Goal: Task Accomplishment & Management: Use online tool/utility

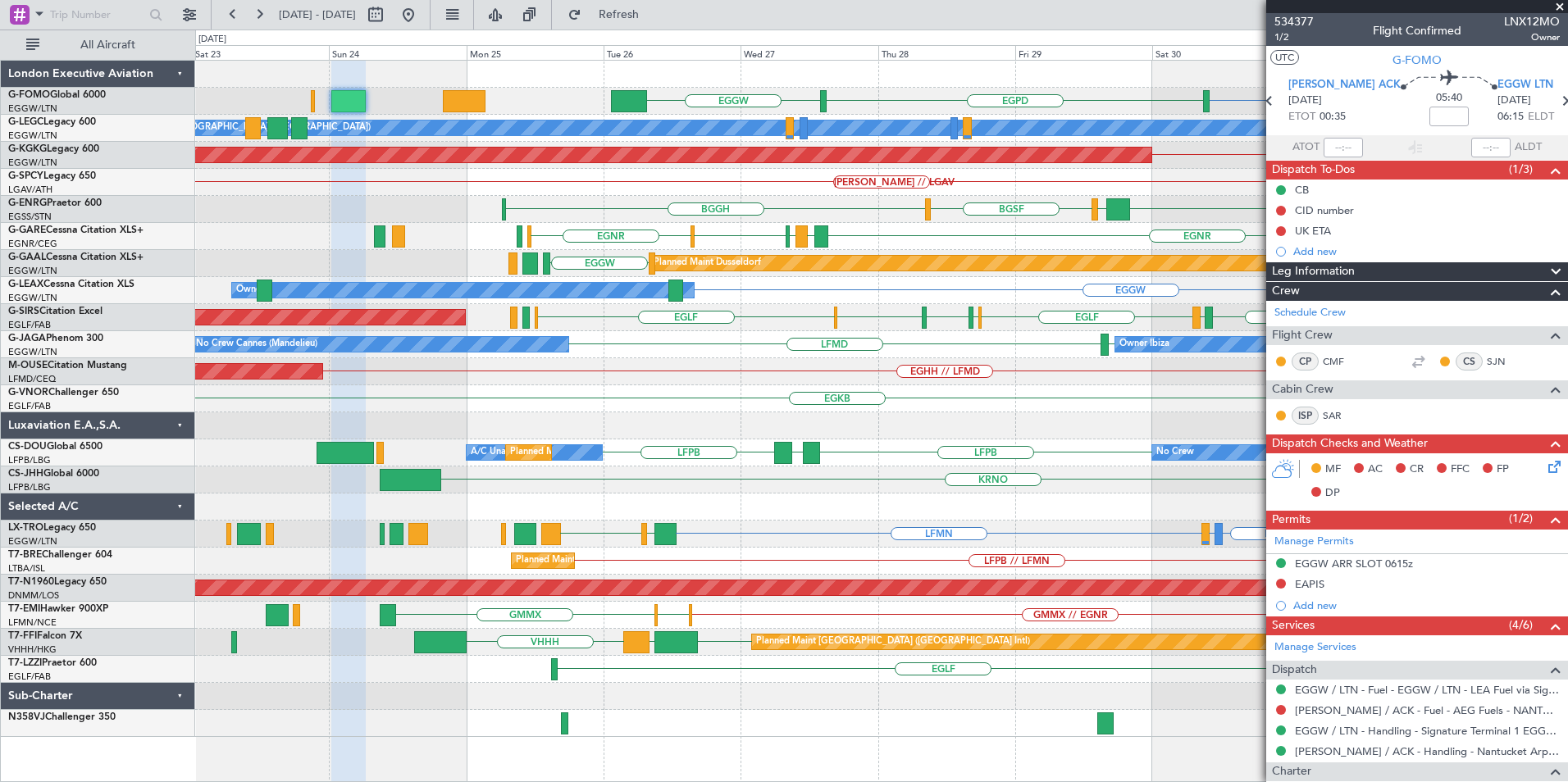
click at [957, 286] on div "EGGW EGPD EGGW A/C Unavailable [GEOGRAPHIC_DATA] ([GEOGRAPHIC_DATA]) Planned Ma…" at bounding box center [881, 398] width 1372 height 676
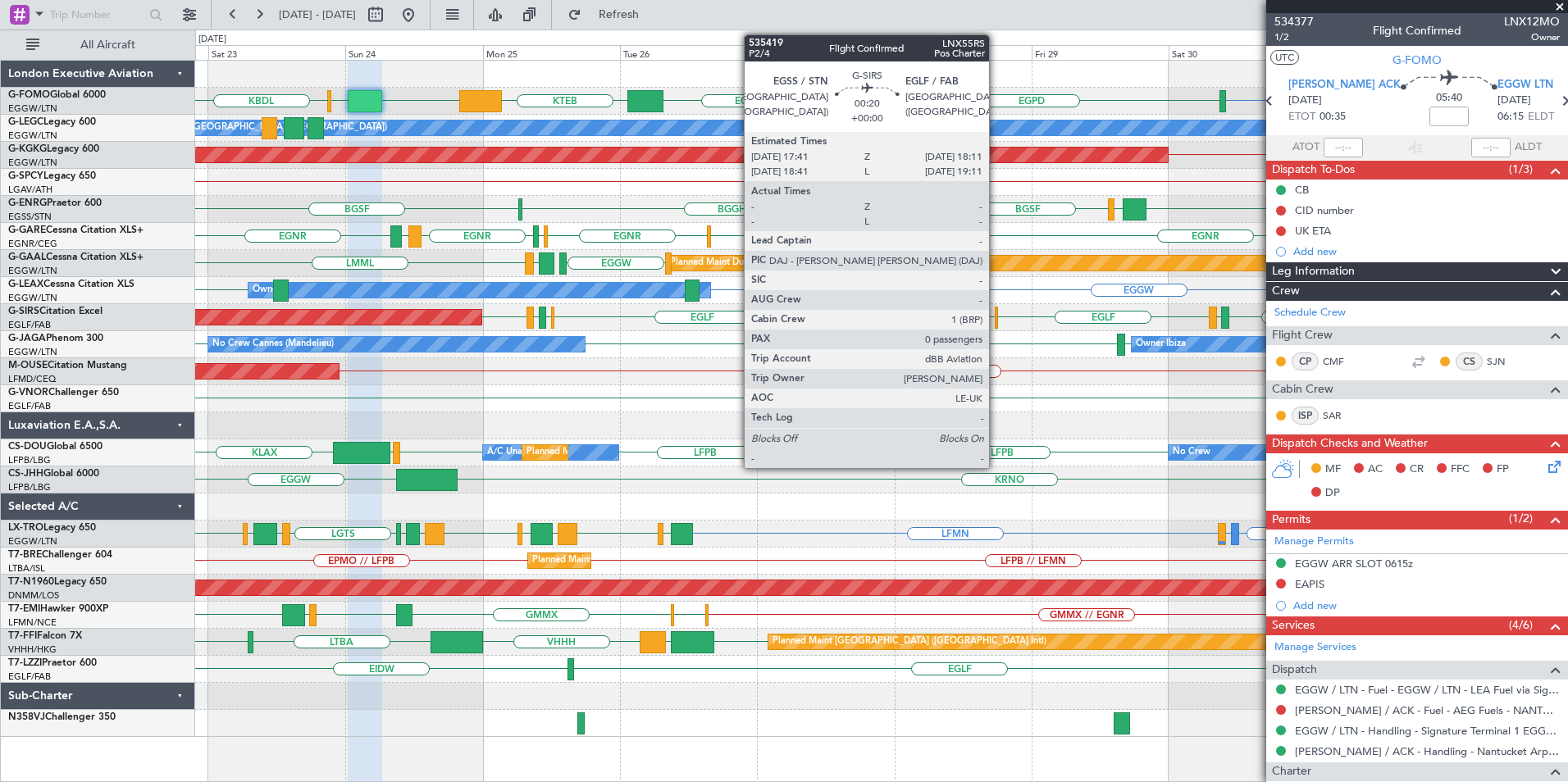
click at [790, 369] on div "EGGW EGPD EGGW [PERSON_NAME] KBDL EGGW KTEB A/C Unavailable [GEOGRAPHIC_DATA] (…" at bounding box center [881, 398] width 1372 height 676
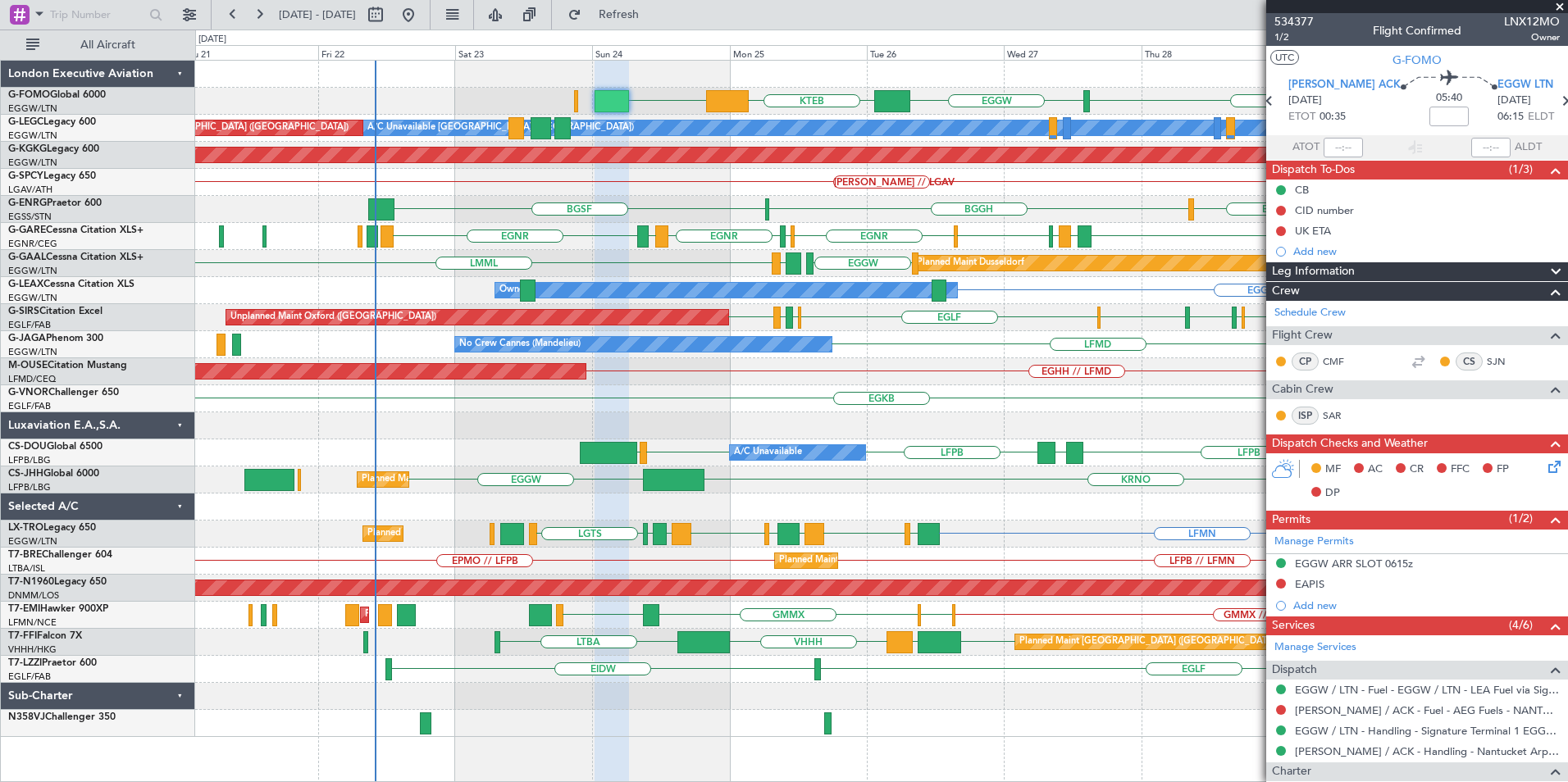
click at [949, 413] on div "EGGW EGGW EGPD EGGW KTEB A/C Unavailable [GEOGRAPHIC_DATA] ([GEOGRAPHIC_DATA]) …" at bounding box center [881, 398] width 1372 height 676
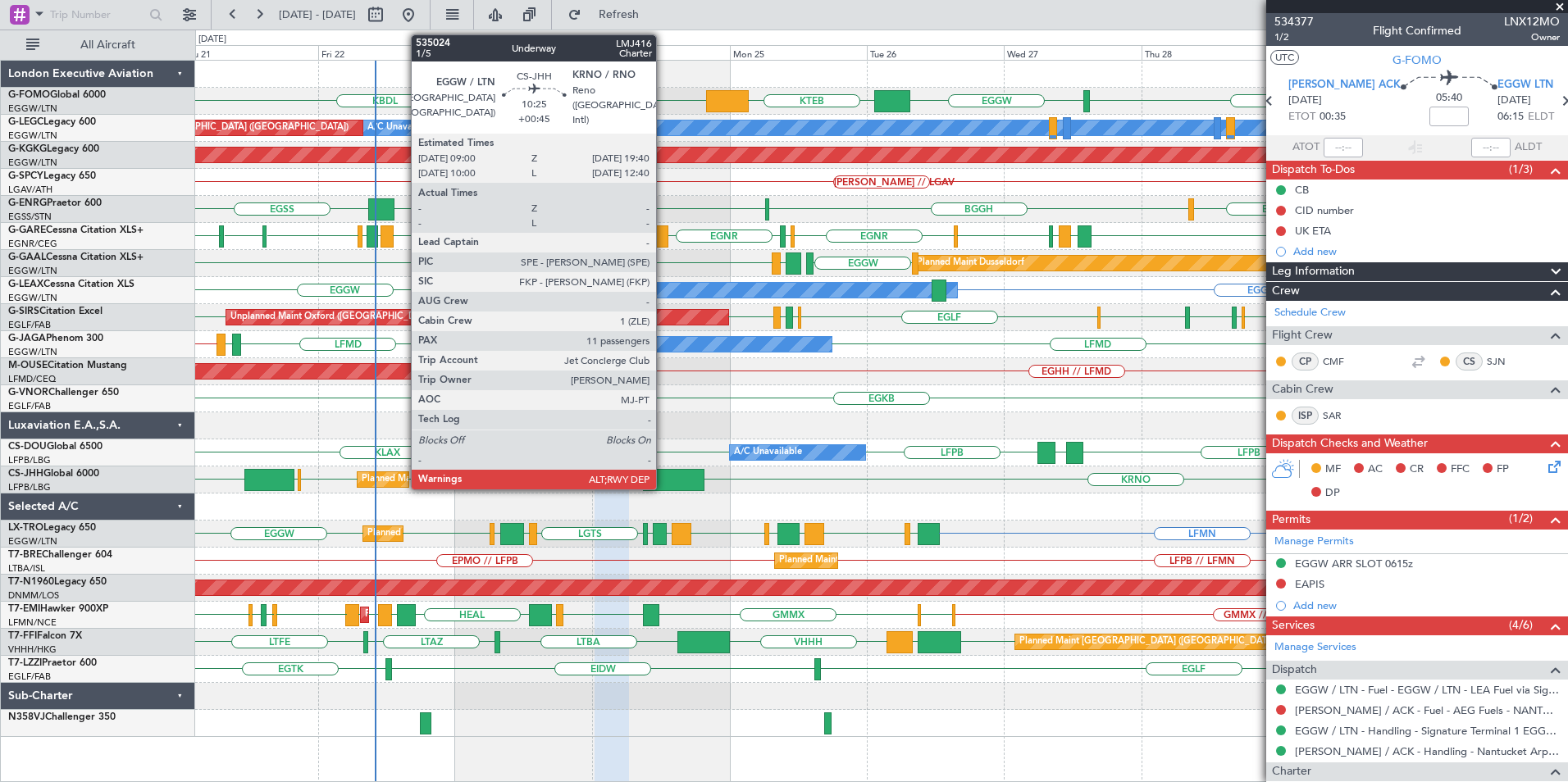
click at [663, 476] on div at bounding box center [673, 481] width 61 height 22
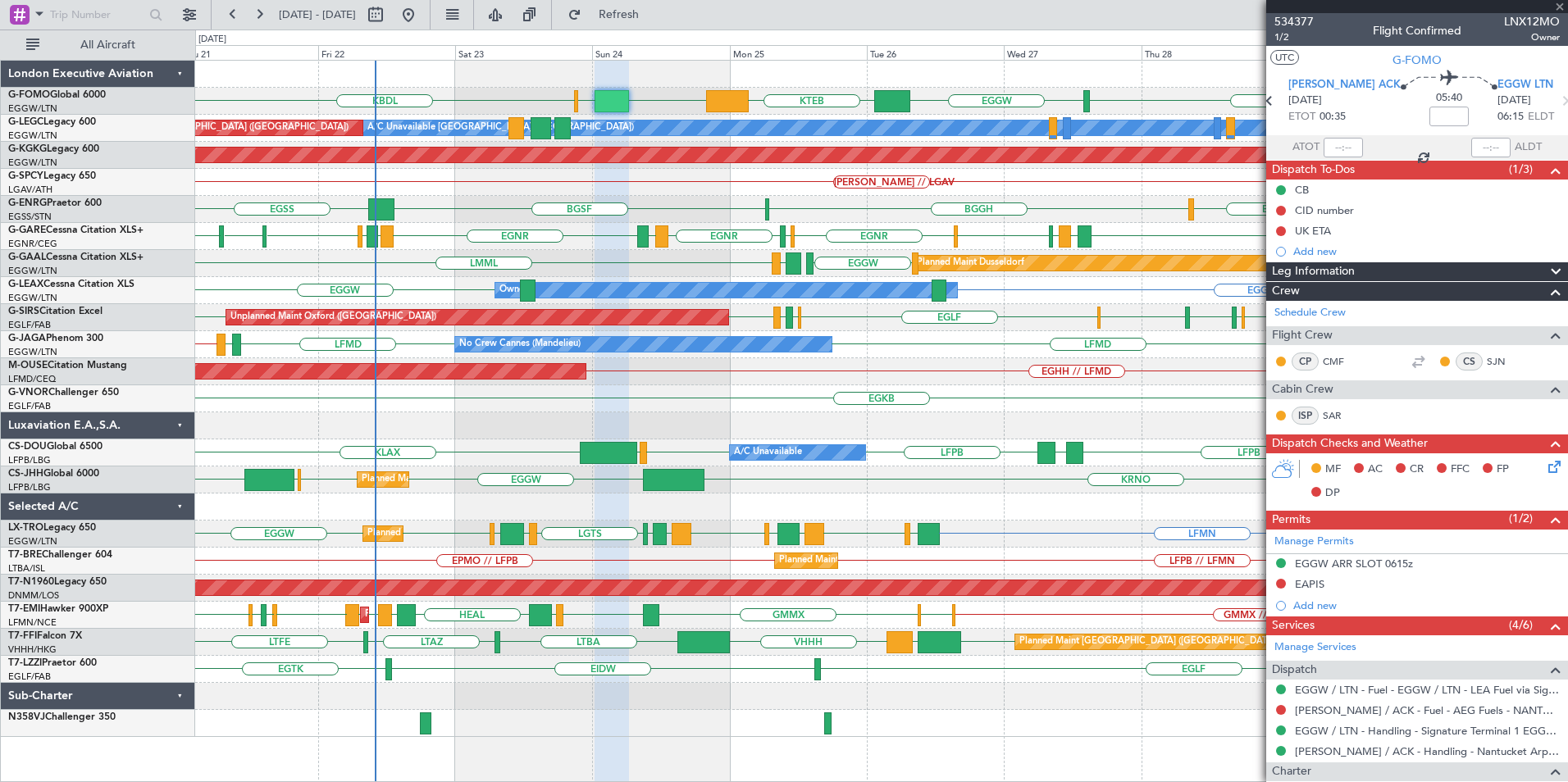
type input "+00:45"
type input "11"
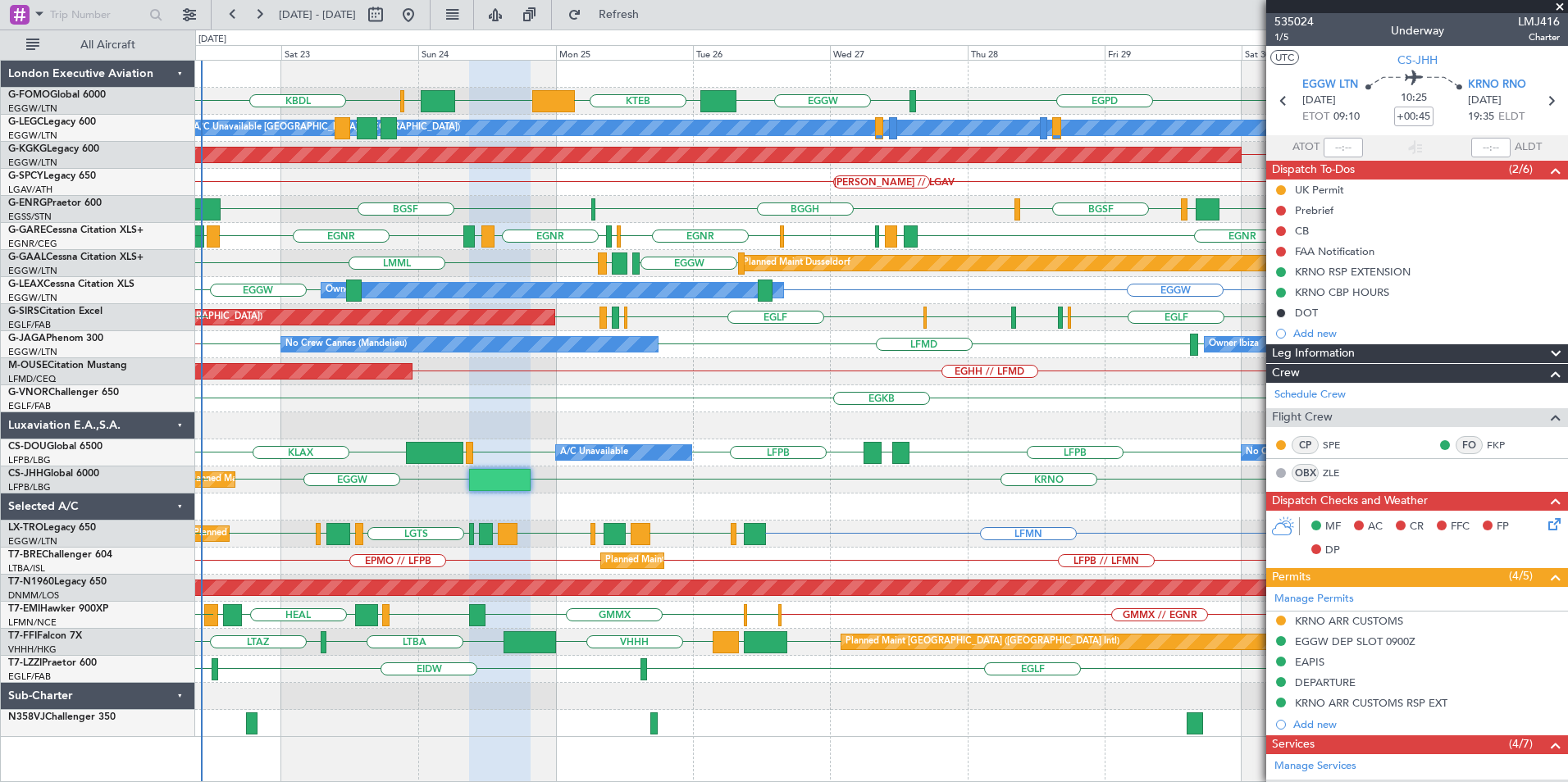
click at [704, 245] on div "EGGW EGGW [PERSON_NAME] KBDL EGPD EGGW KTEB A/C Unavailable [GEOGRAPHIC_DATA] (…" at bounding box center [881, 398] width 1372 height 676
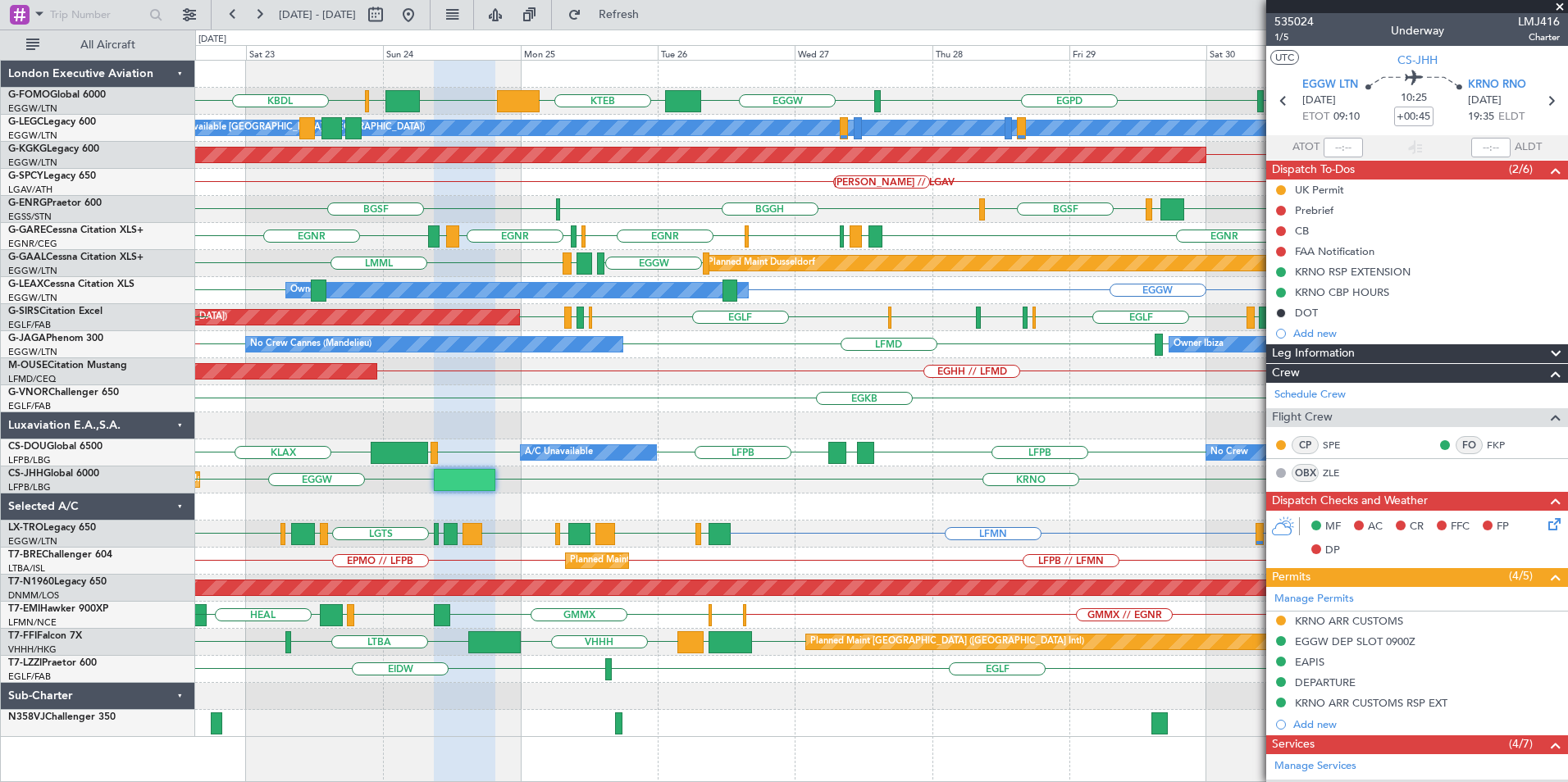
click at [750, 231] on div "EGGW EGGW [PERSON_NAME] KBDL EGPD EGGW KTEB A/C Unavailable [GEOGRAPHIC_DATA] (…" at bounding box center [881, 398] width 1372 height 676
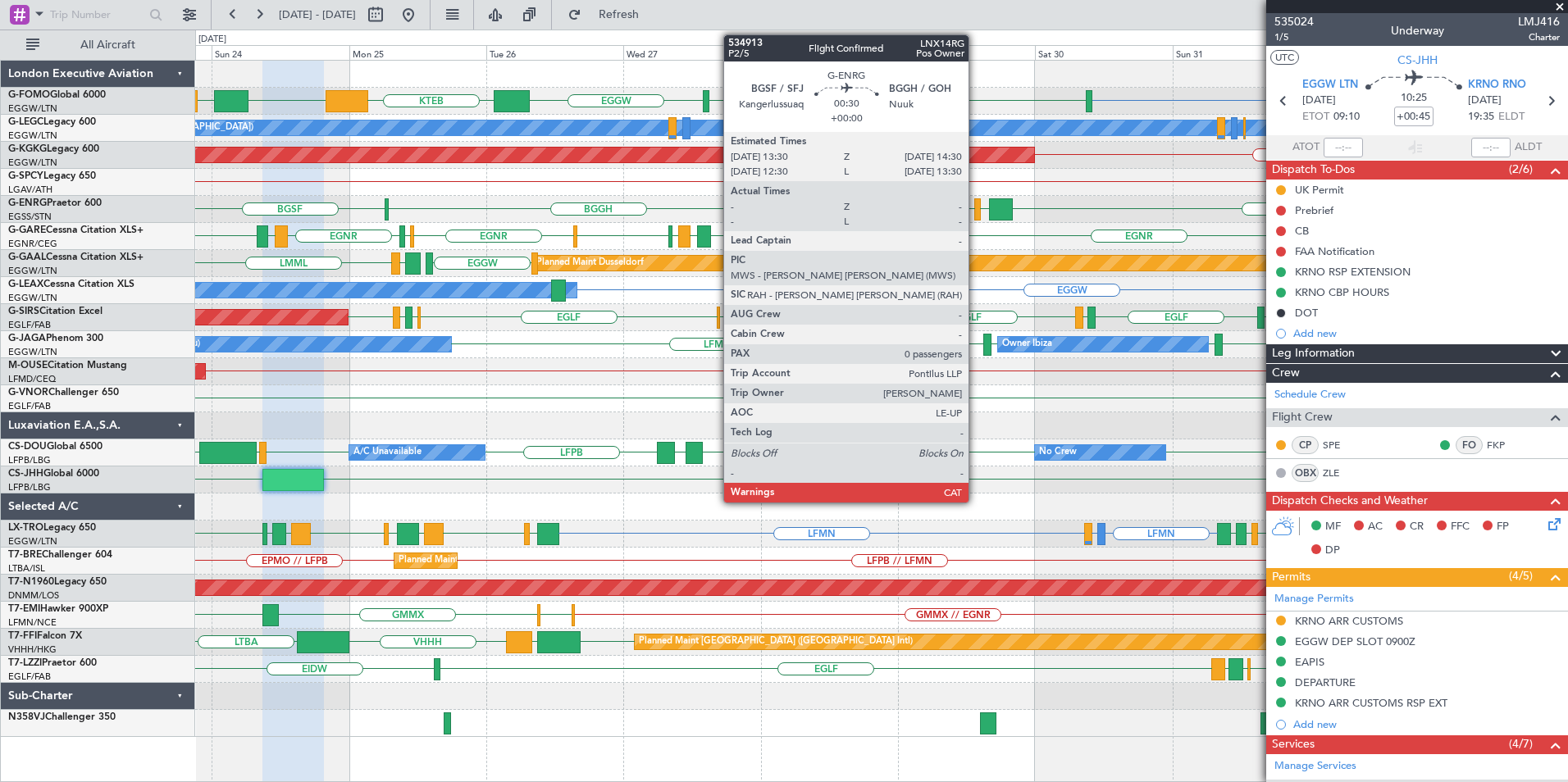
click at [976, 214] on div at bounding box center [977, 209] width 6 height 22
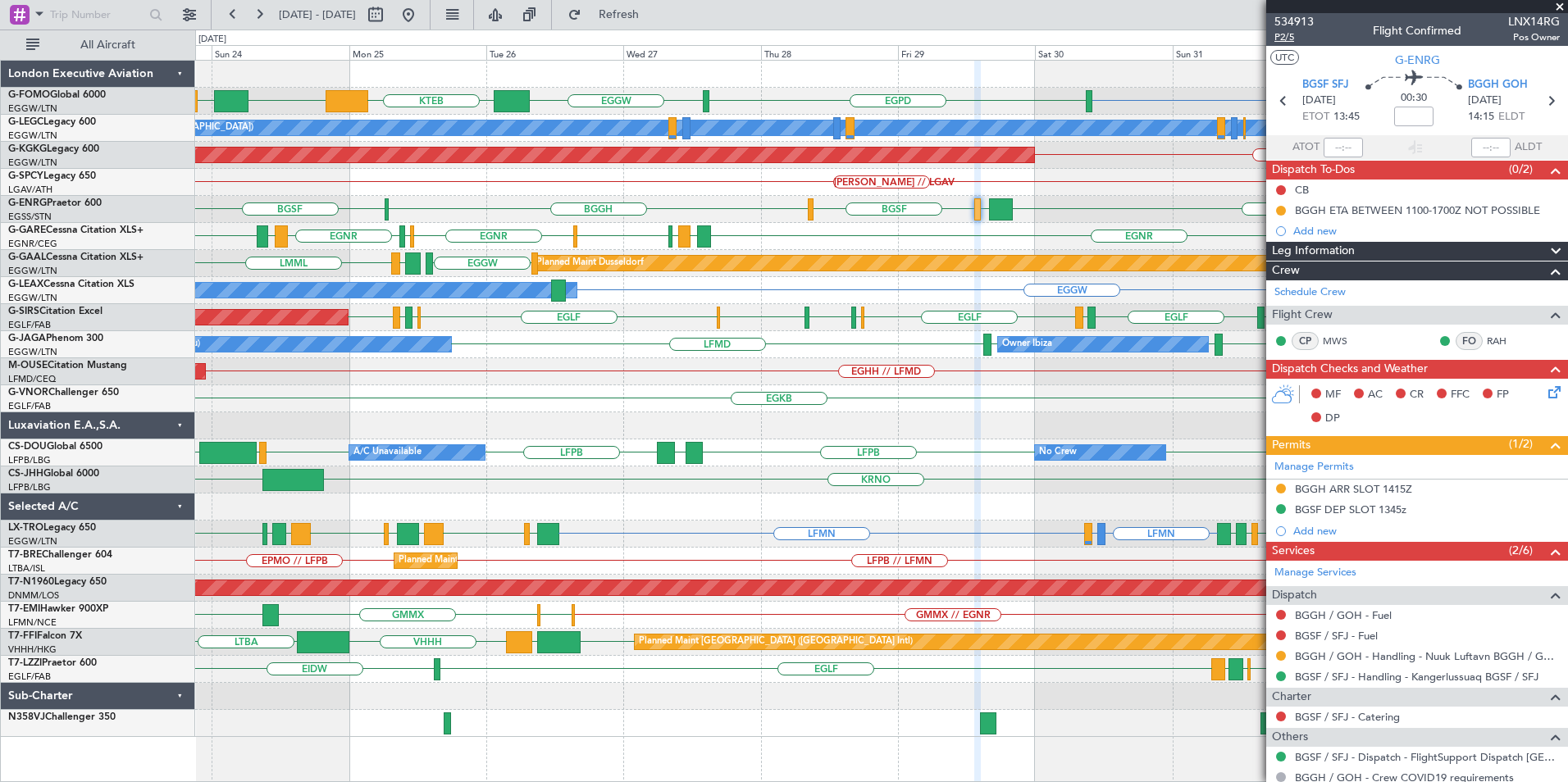
click at [1281, 35] on span "P2/5" at bounding box center [1295, 37] width 40 height 14
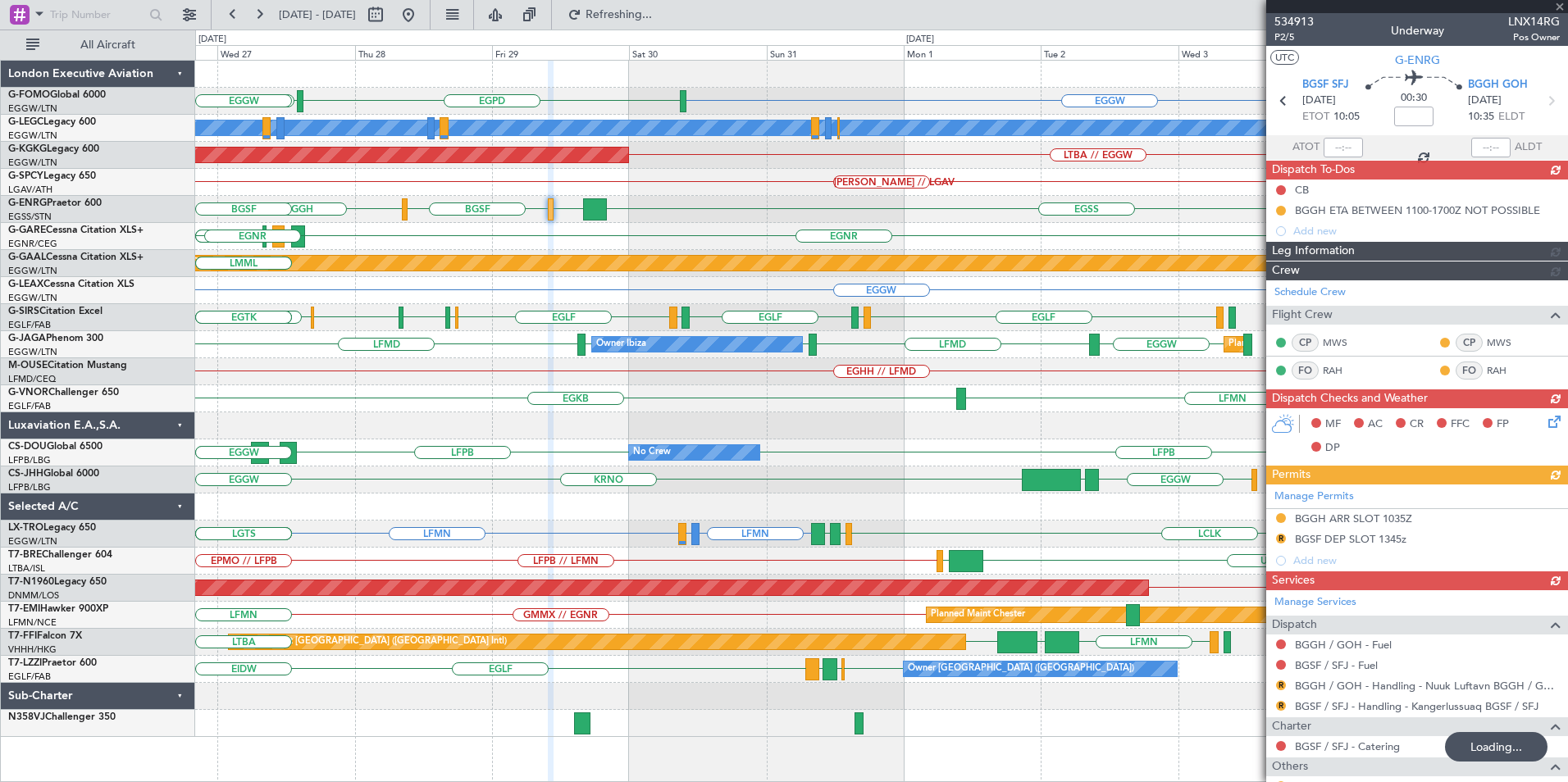
click at [625, 477] on div "EGGW EGPD EGGW KTEB EGGW A/C Unavailable [GEOGRAPHIC_DATA] ([GEOGRAPHIC_DATA]) …" at bounding box center [881, 398] width 1372 height 676
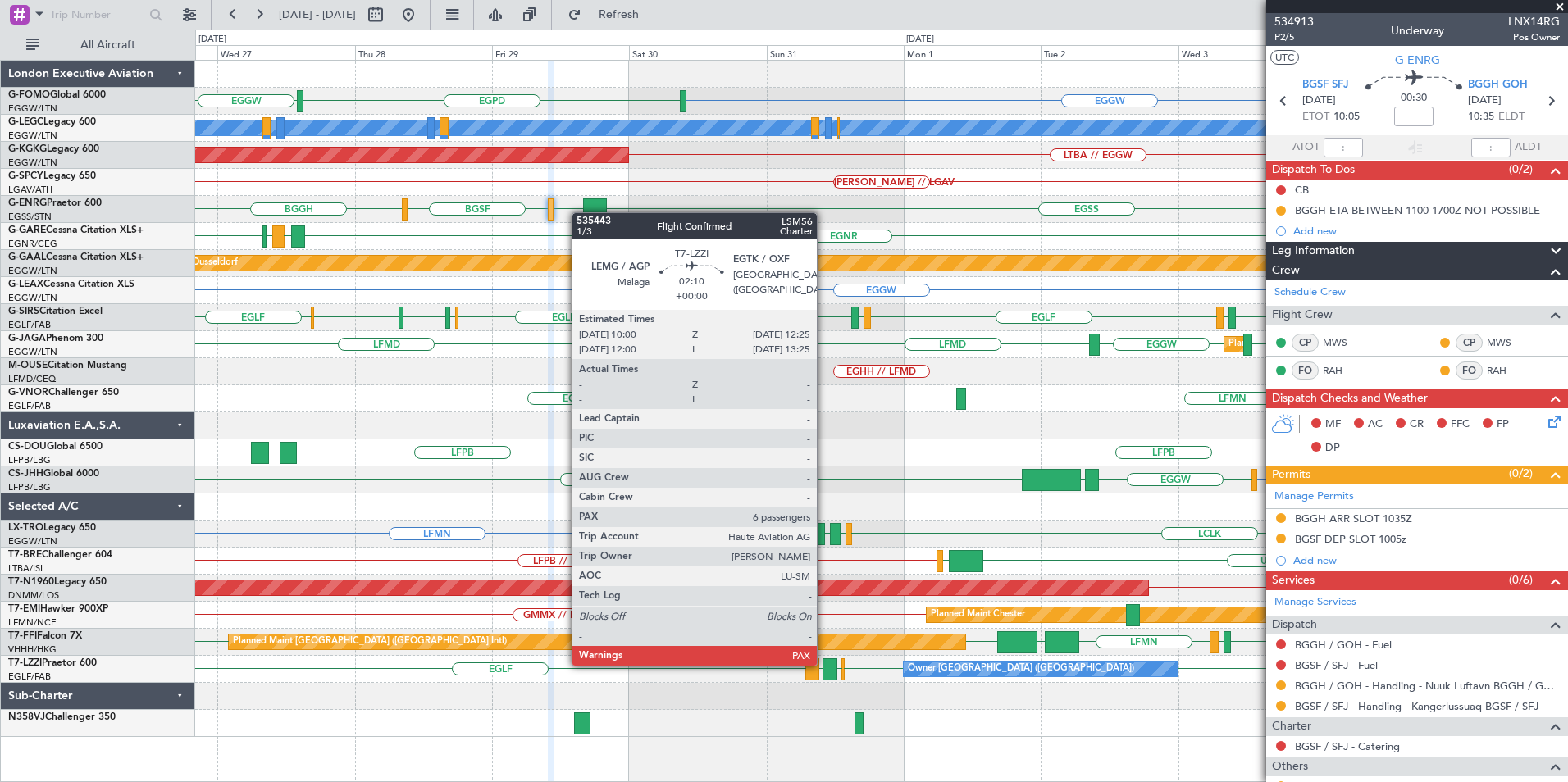
click at [826, 670] on div at bounding box center [830, 670] width 14 height 22
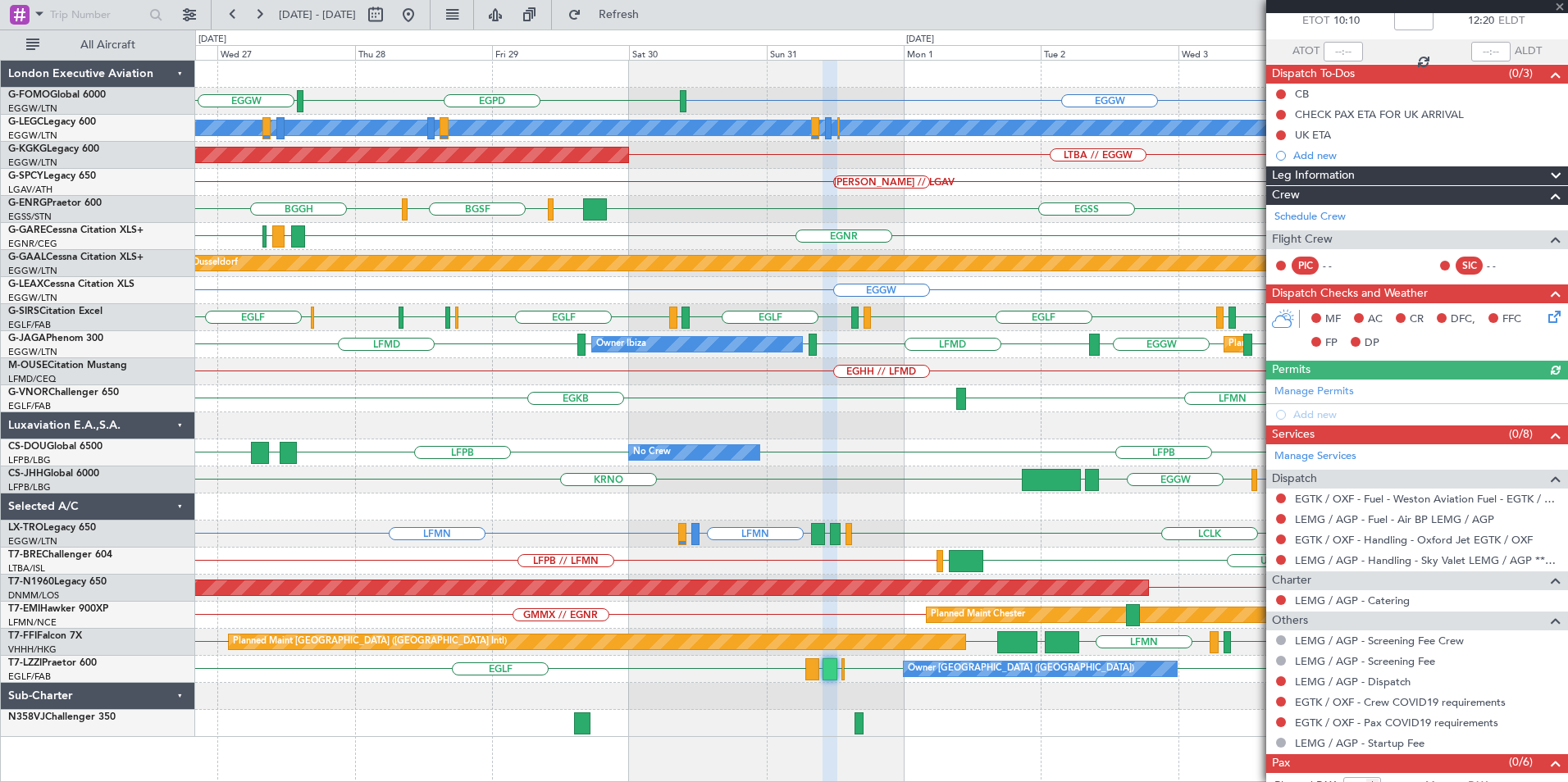
scroll to position [133, 0]
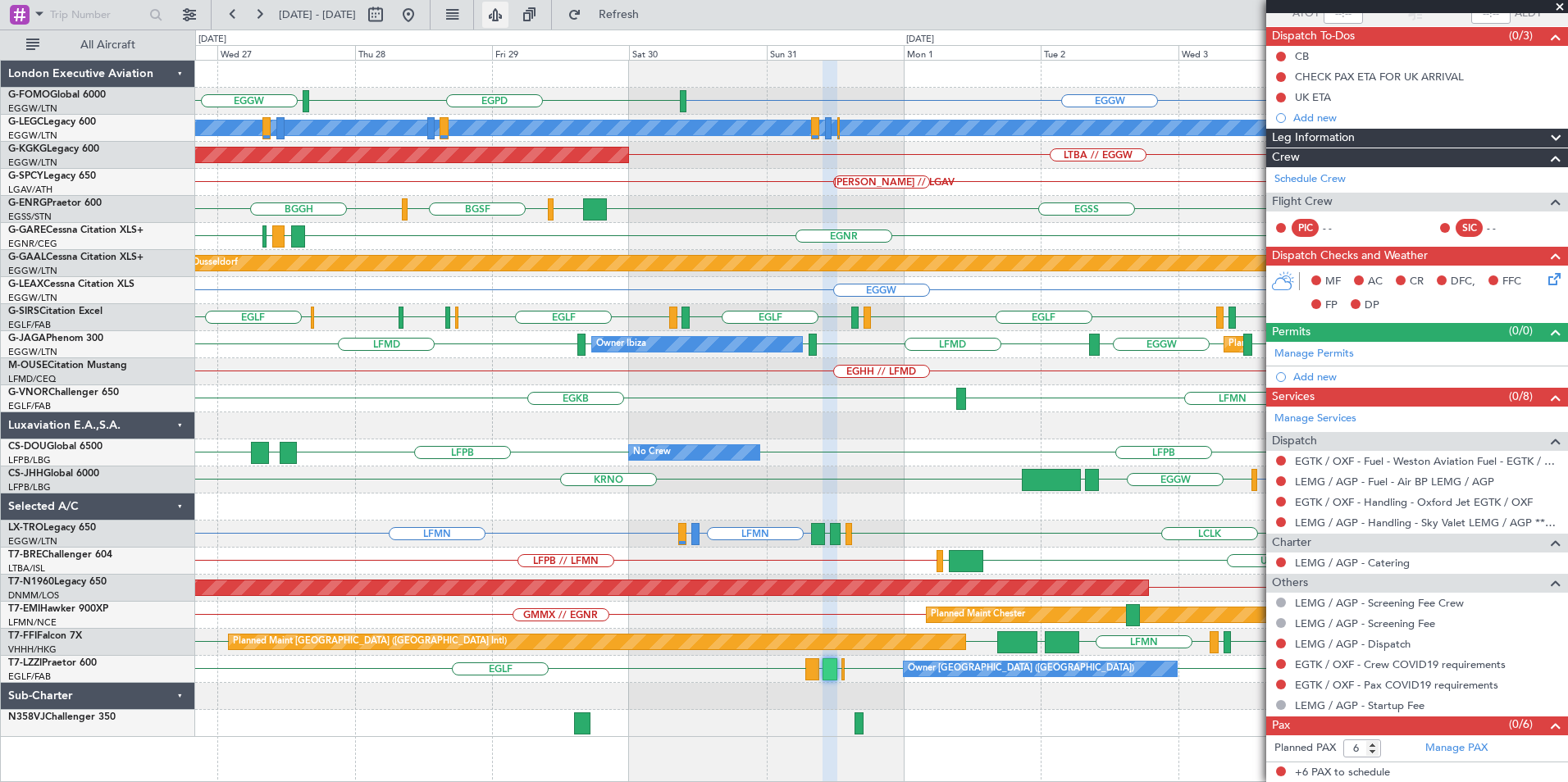
click at [508, 16] on button at bounding box center [495, 15] width 26 height 26
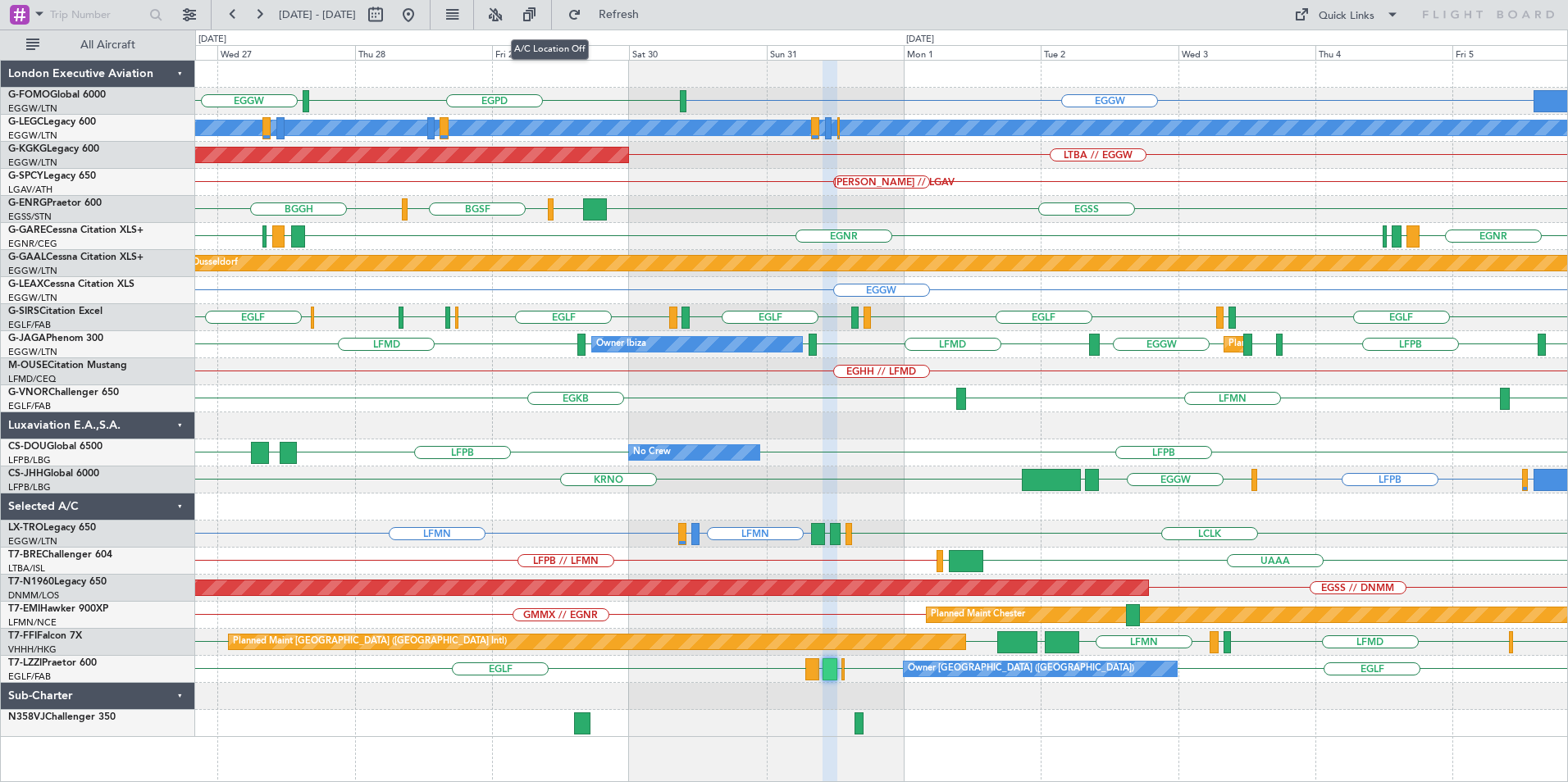
type input "0"
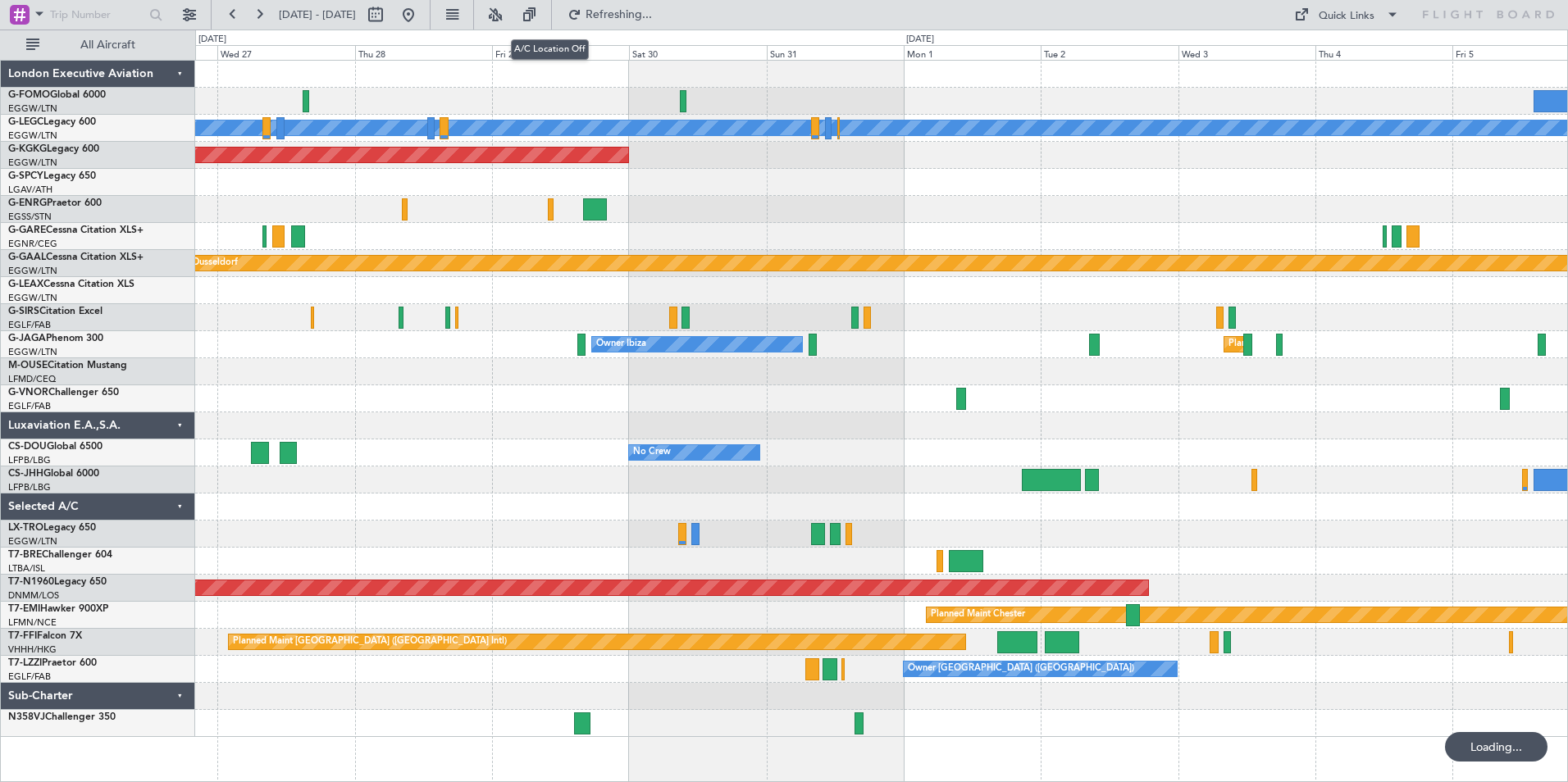
scroll to position [0, 0]
click at [508, 9] on button at bounding box center [495, 15] width 26 height 26
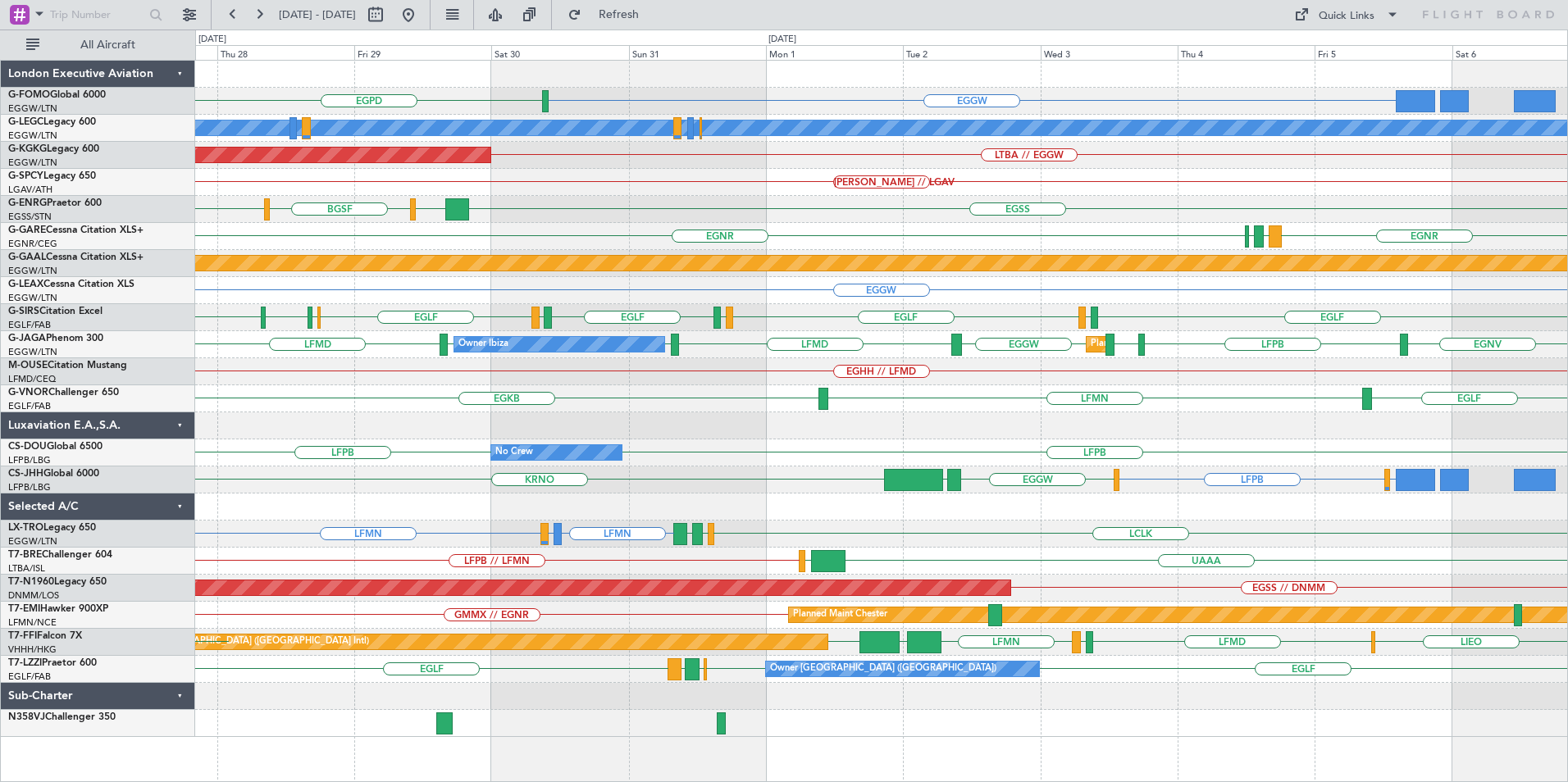
click at [803, 475] on div "EGGW EGPD EGGW A/C Unavailable [GEOGRAPHIC_DATA] ([GEOGRAPHIC_DATA]) AOG Maint …" at bounding box center [881, 398] width 1372 height 676
click at [421, 13] on button at bounding box center [408, 15] width 26 height 26
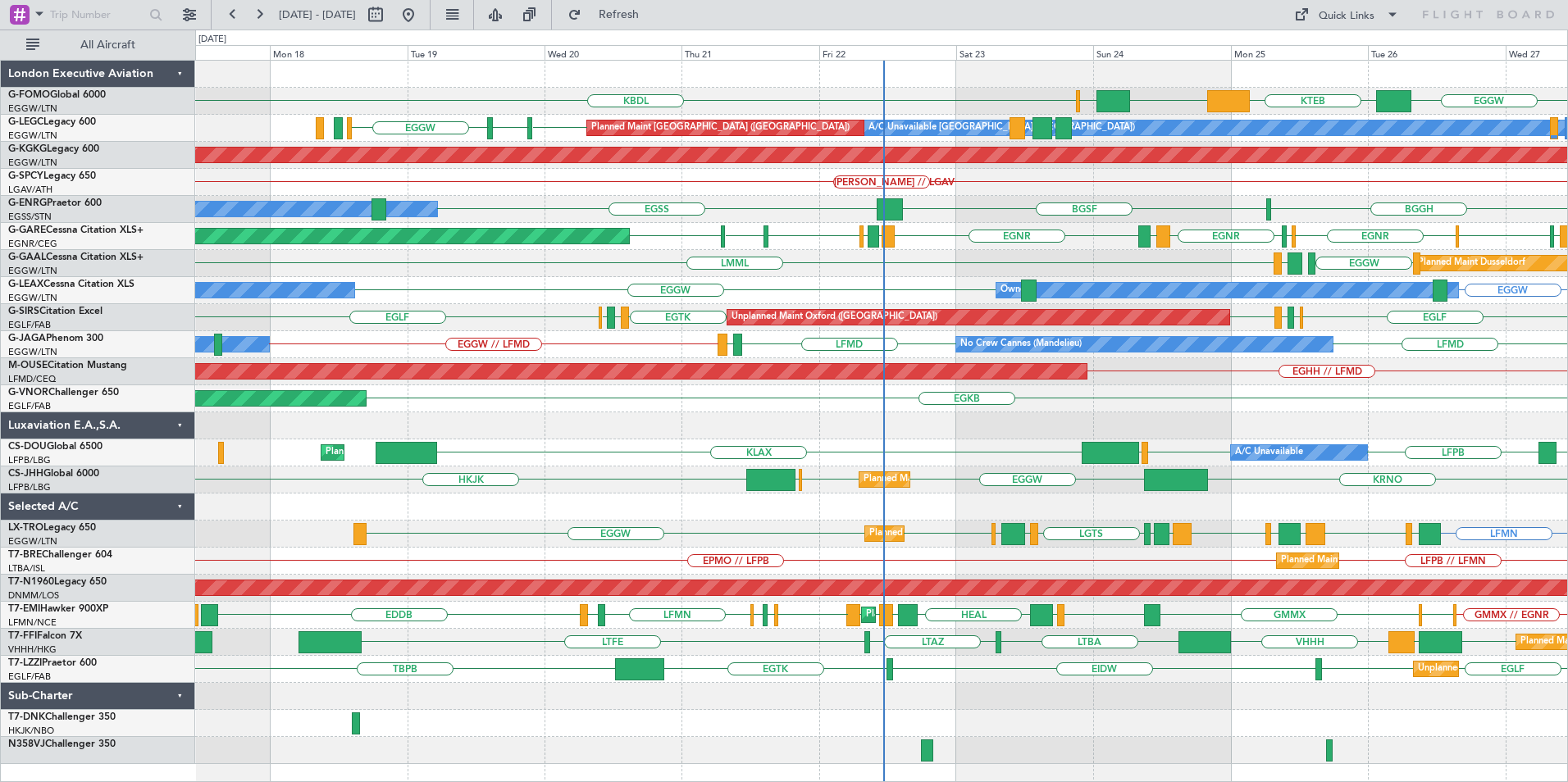
click at [1235, 382] on div "EGGW [PERSON_NAME] KBDL EGGW KTEB Planned Maint Windsor Locks ([PERSON_NAME] In…" at bounding box center [881, 412] width 1372 height 704
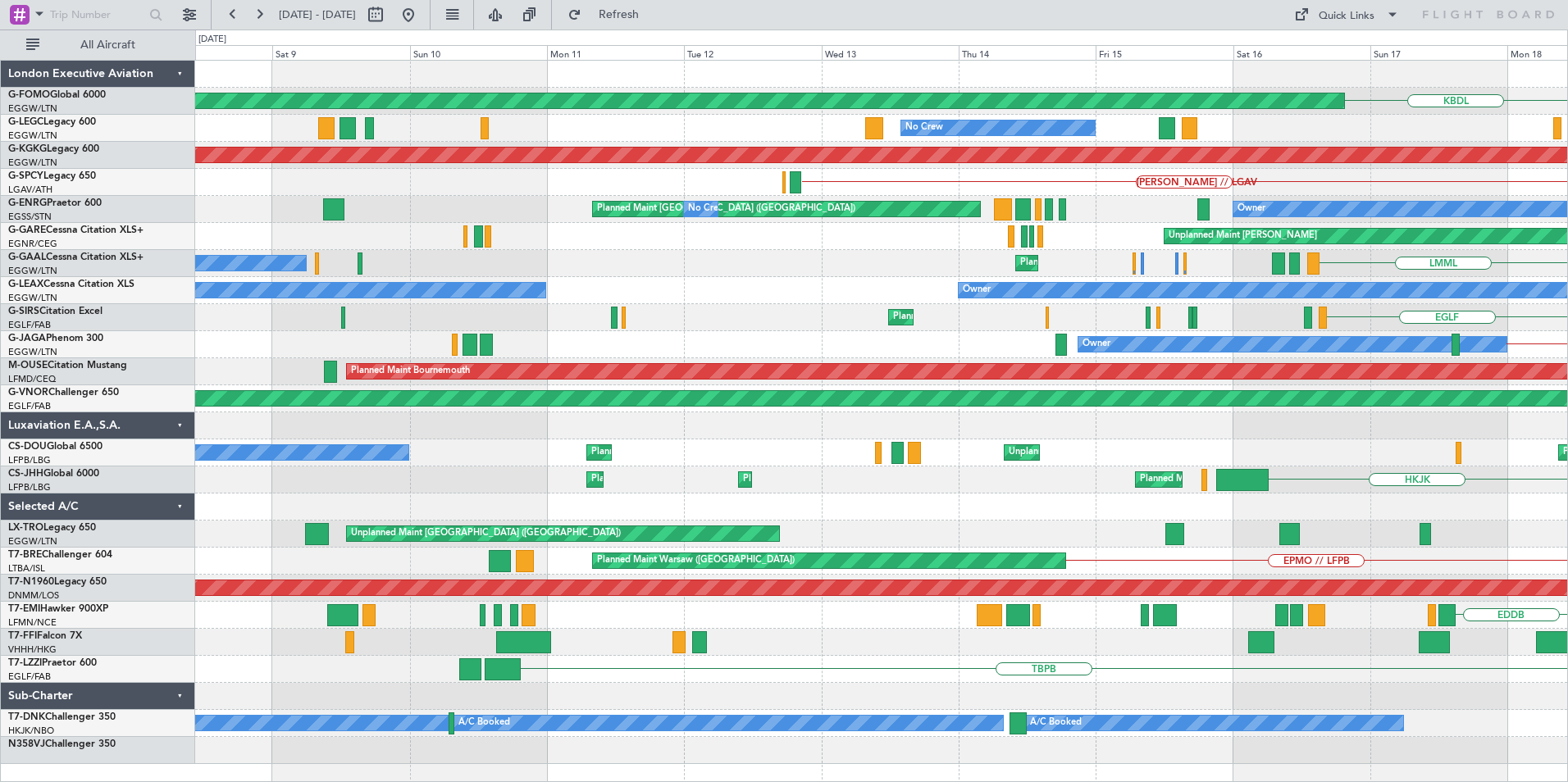
click at [1539, 407] on div "KBDL Planned Maint Windsor Locks ([PERSON_NAME] Intl) No Crew EGCC EGGW EGGW Pl…" at bounding box center [881, 412] width 1372 height 704
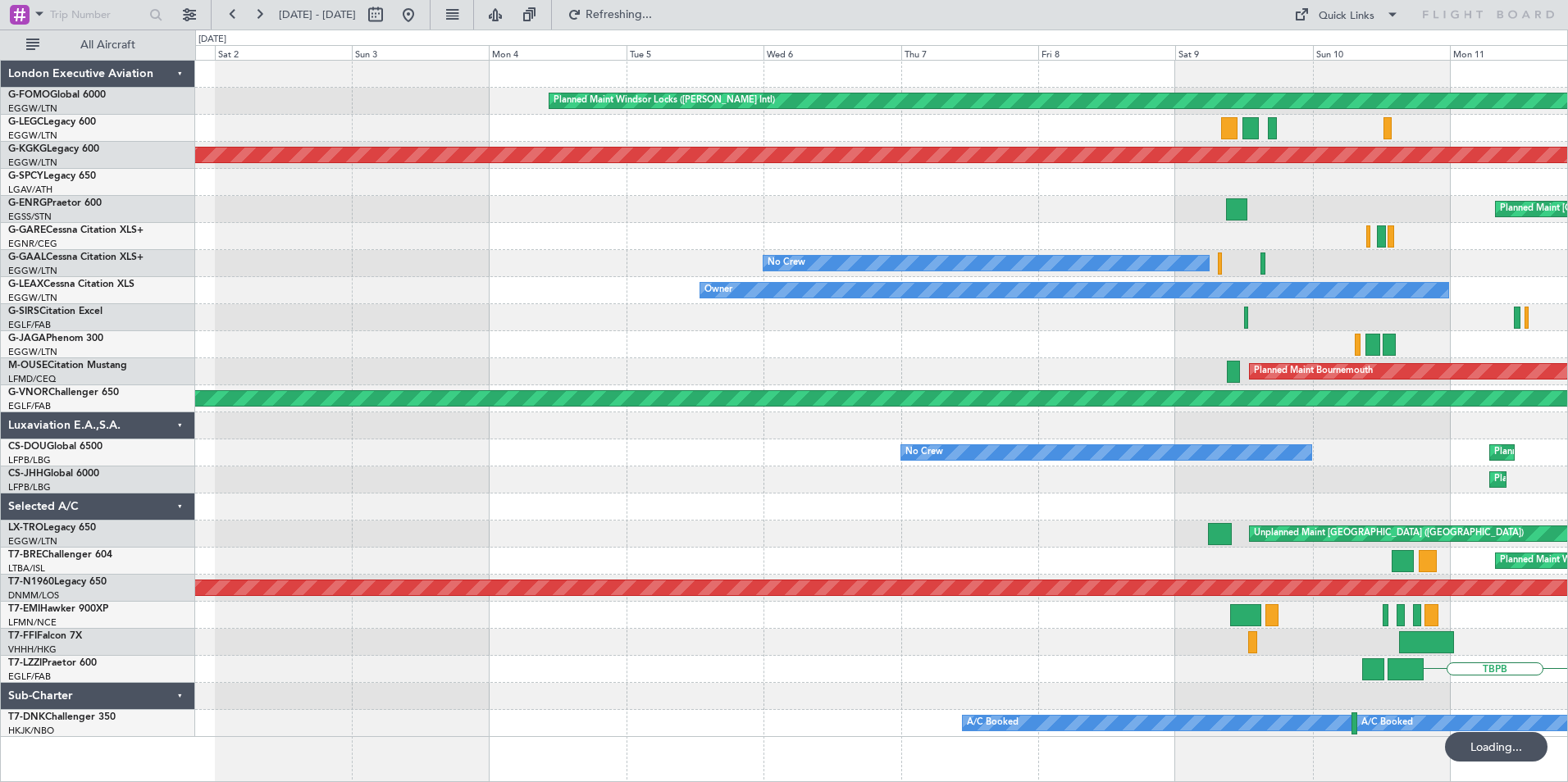
click at [646, 420] on div "Planned Maint Windsor Locks ([PERSON_NAME] Intl) No Crew AOG Maint [GEOGRAPHIC_…" at bounding box center [881, 398] width 1372 height 676
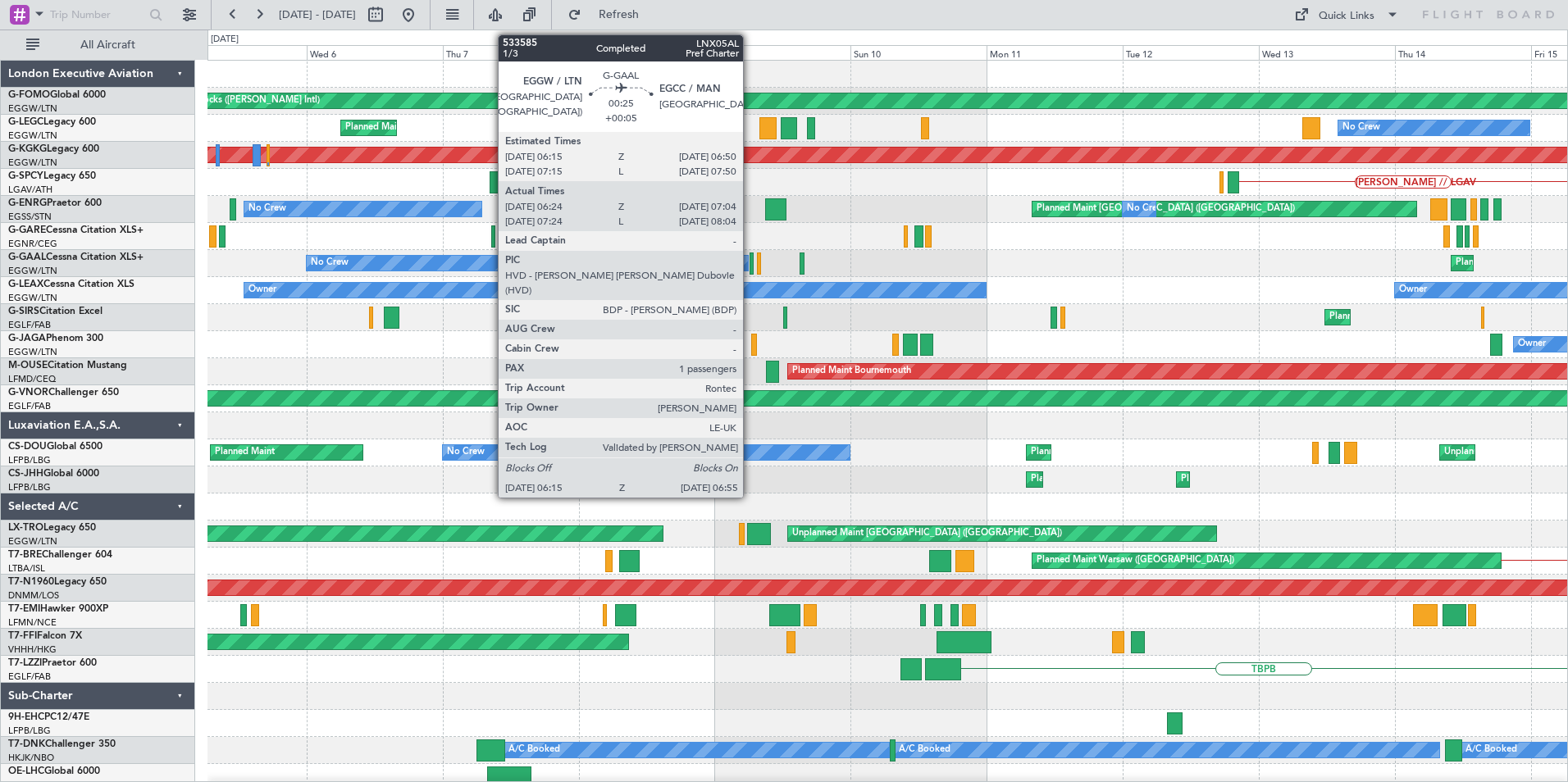
click at [750, 266] on div at bounding box center [751, 264] width 4 height 22
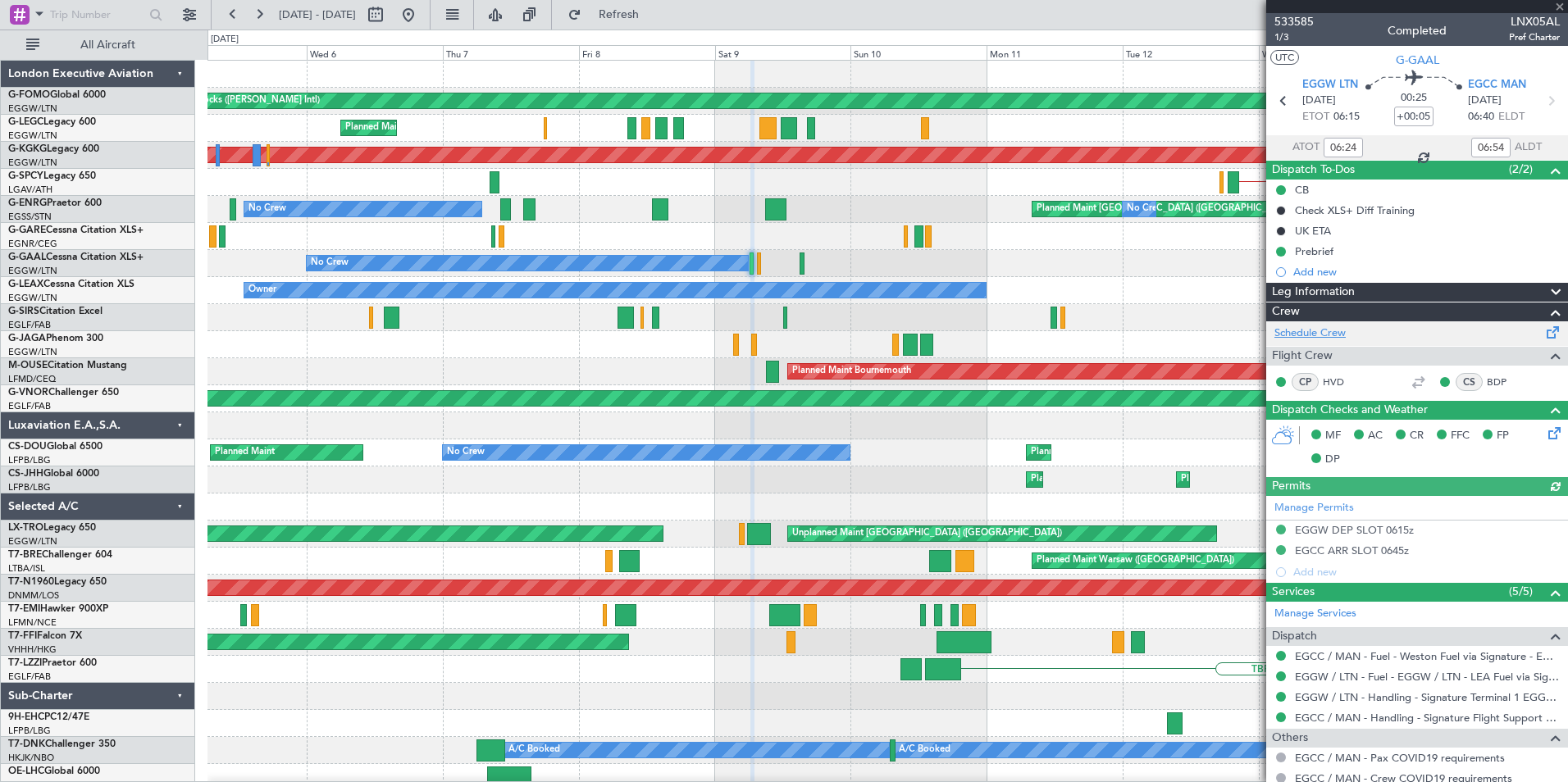
click at [1303, 330] on link "Schedule Crew" at bounding box center [1310, 333] width 72 height 16
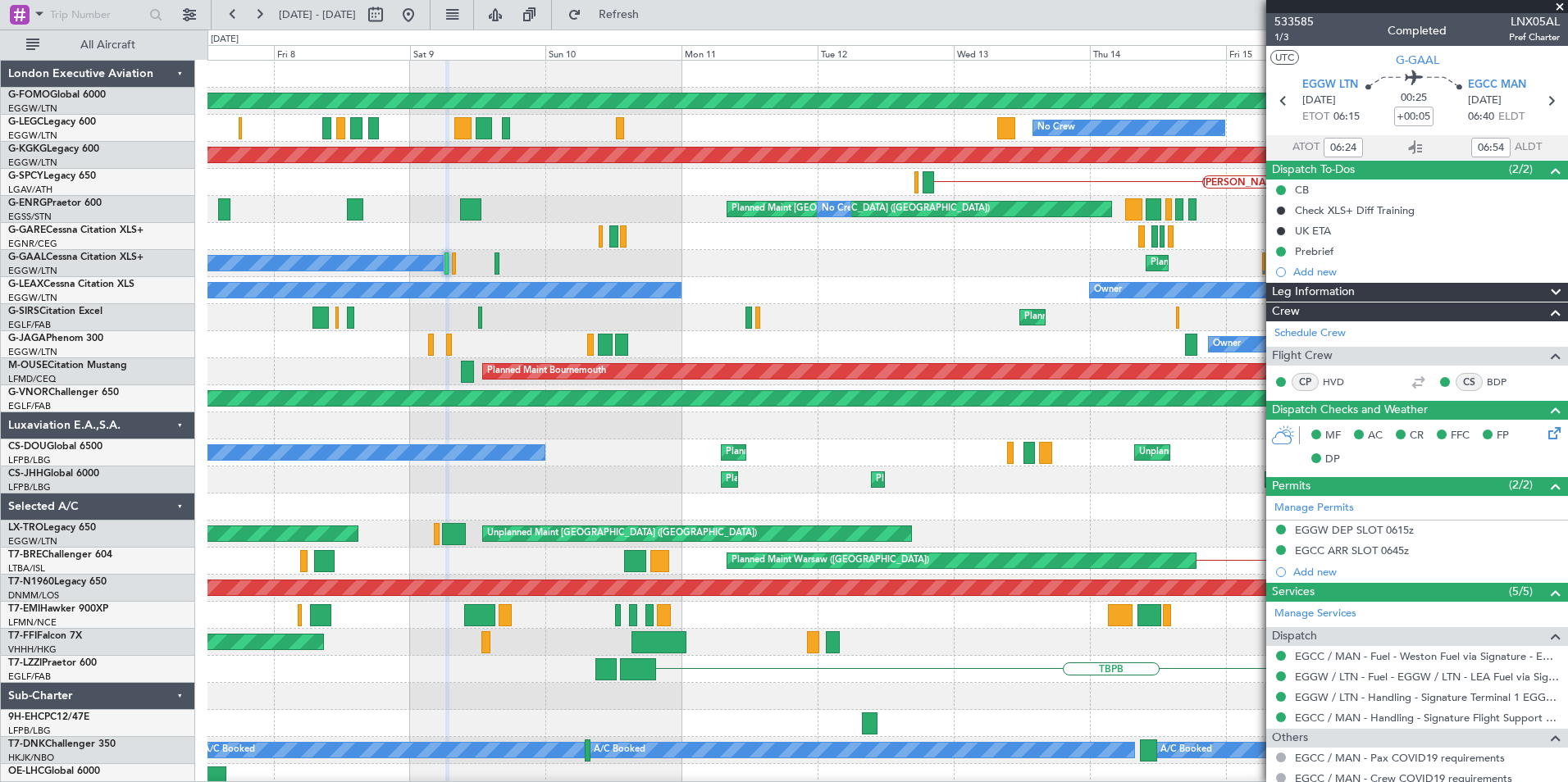
click at [409, 319] on div "Planned Maint Windsor Locks ([PERSON_NAME] Intl) No Crew Planned Maint [GEOGRAP…" at bounding box center [887, 425] width 1360 height 730
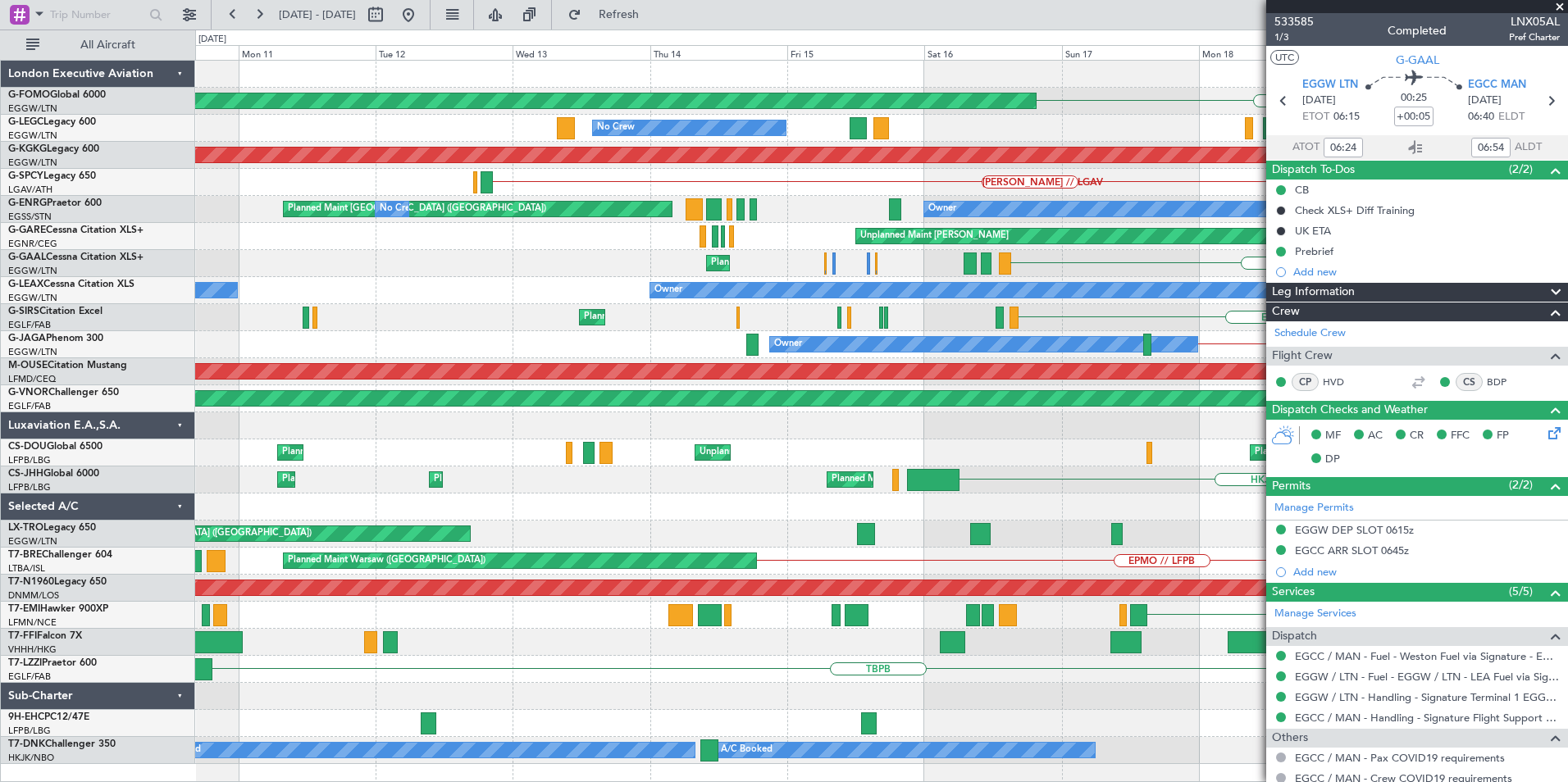
click at [456, 361] on div "Planned Maint Windsor Locks ([PERSON_NAME] Intl) KBDL No Crew Planned Maint [GE…" at bounding box center [881, 412] width 1372 height 704
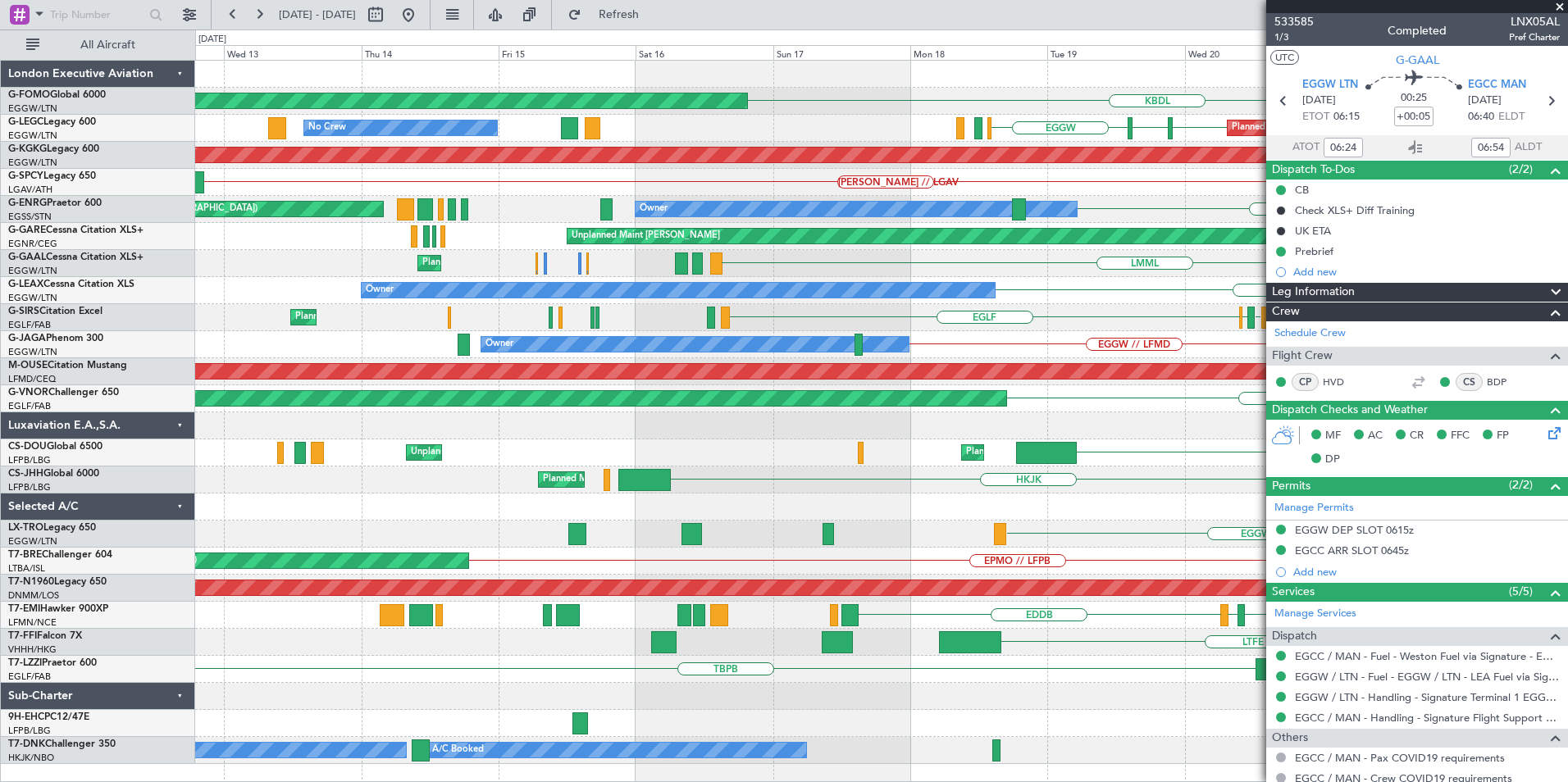
click at [835, 326] on div "KBDL Planned Maint Windsor Locks ([PERSON_NAME] Intl) EGGW EGCC EGGW Planned Ma…" at bounding box center [881, 412] width 1372 height 704
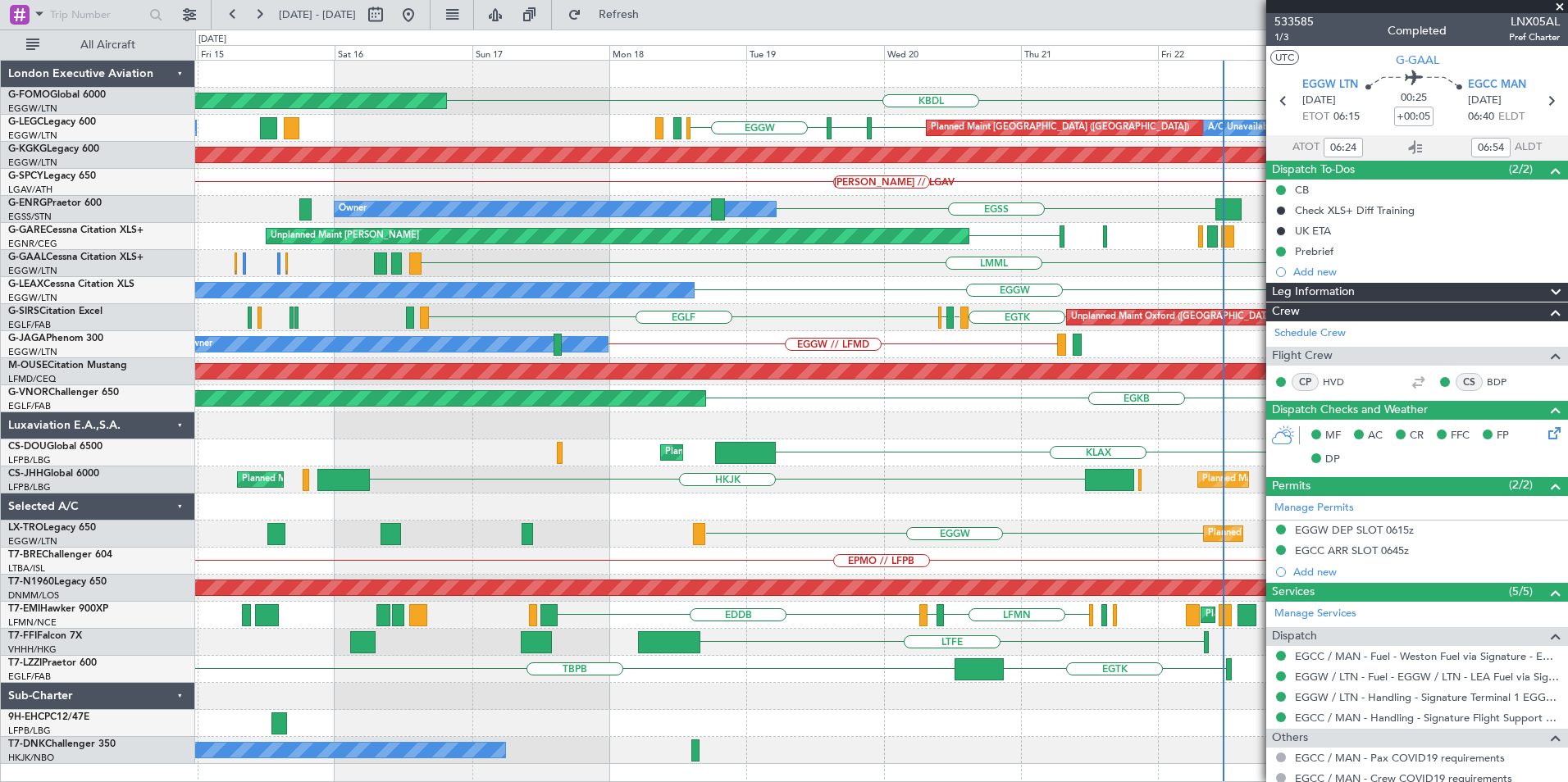
click at [731, 360] on div "KBDL Planned Maint Windsor Locks ([PERSON_NAME] Intl) EGGW EGCC EGGW Planned Ma…" at bounding box center [881, 412] width 1372 height 704
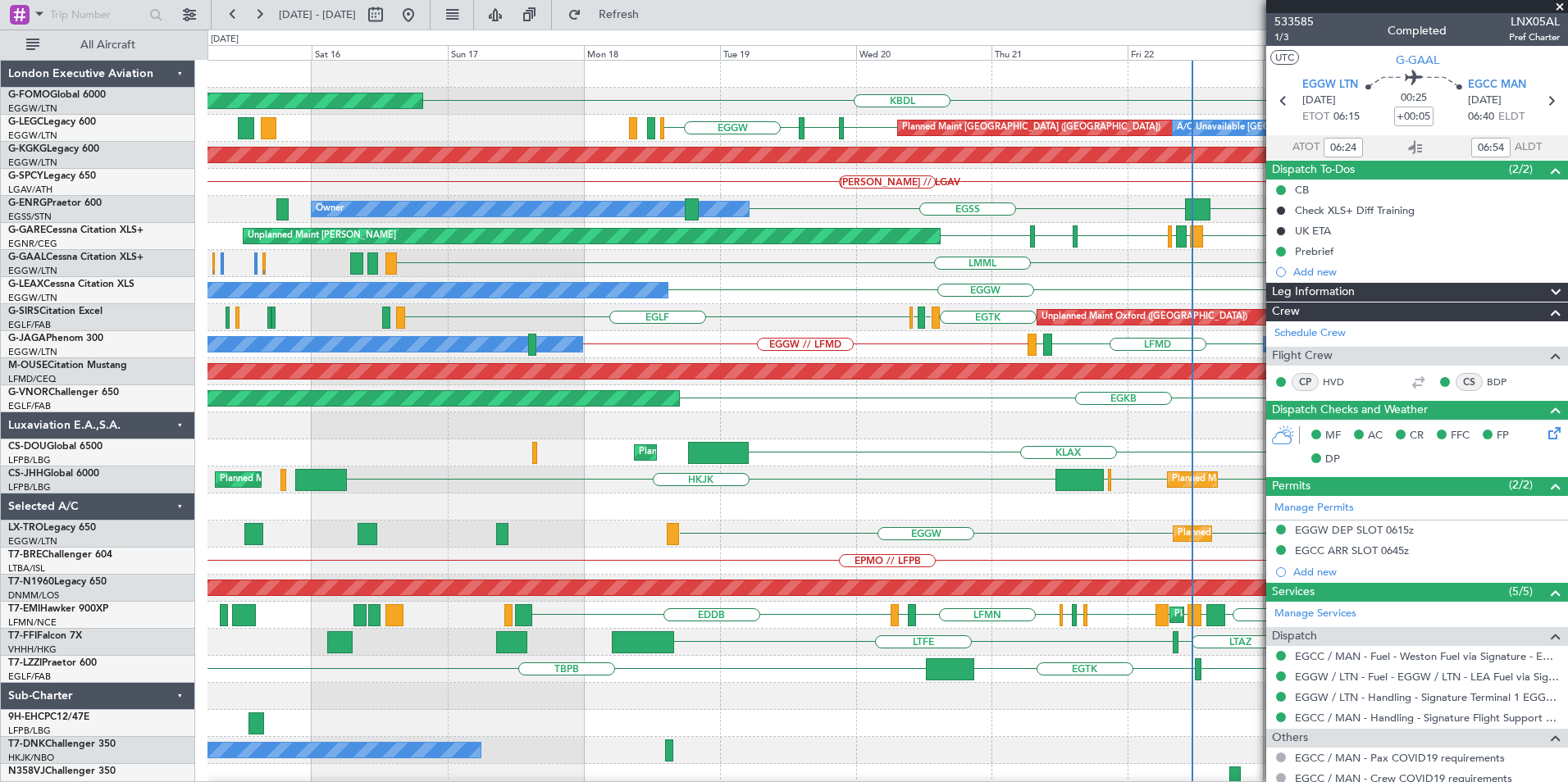
click at [1558, 5] on span at bounding box center [1559, 7] width 16 height 15
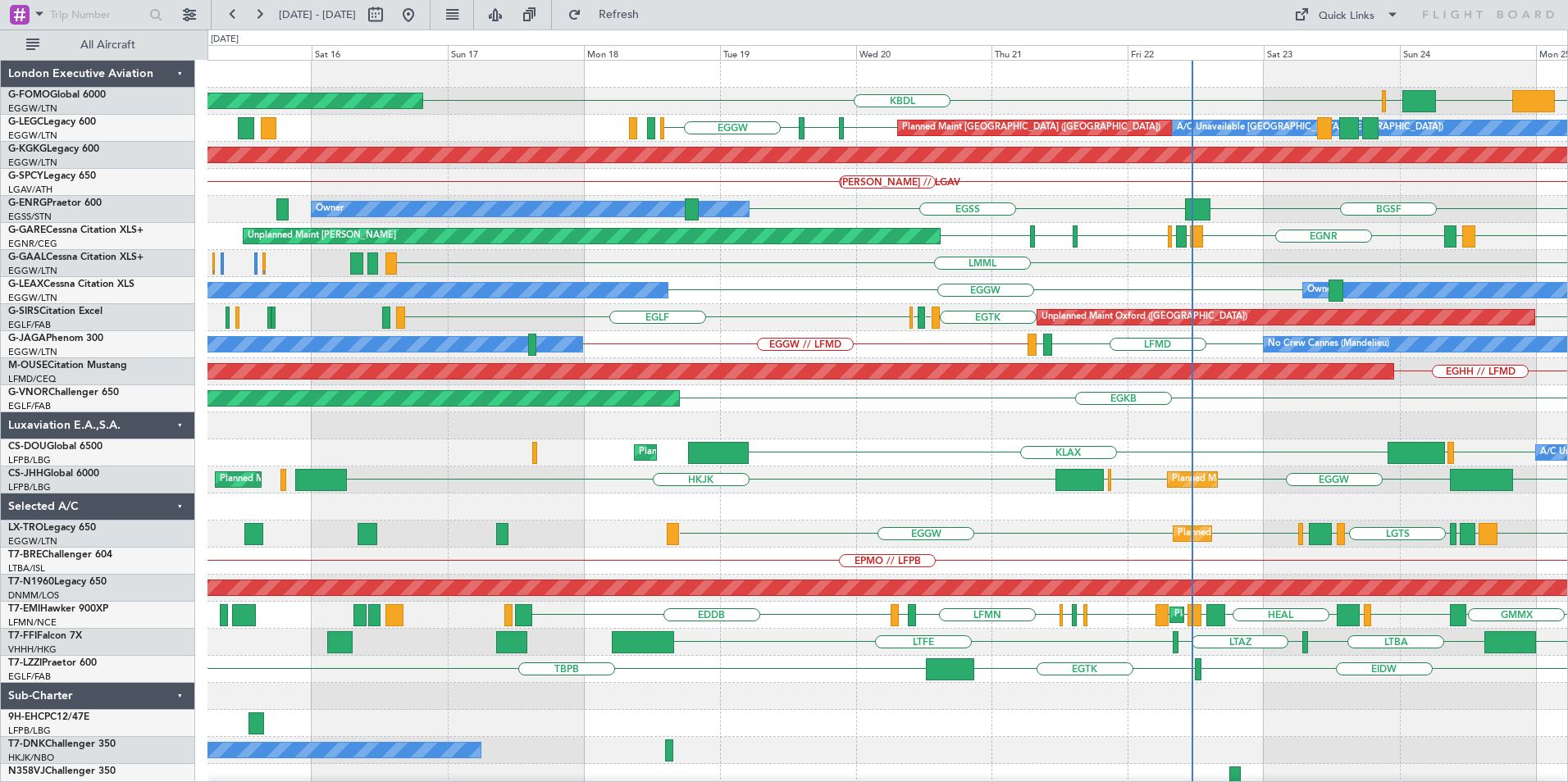
type input "0"
